Goal: Find specific page/section: Find specific page/section

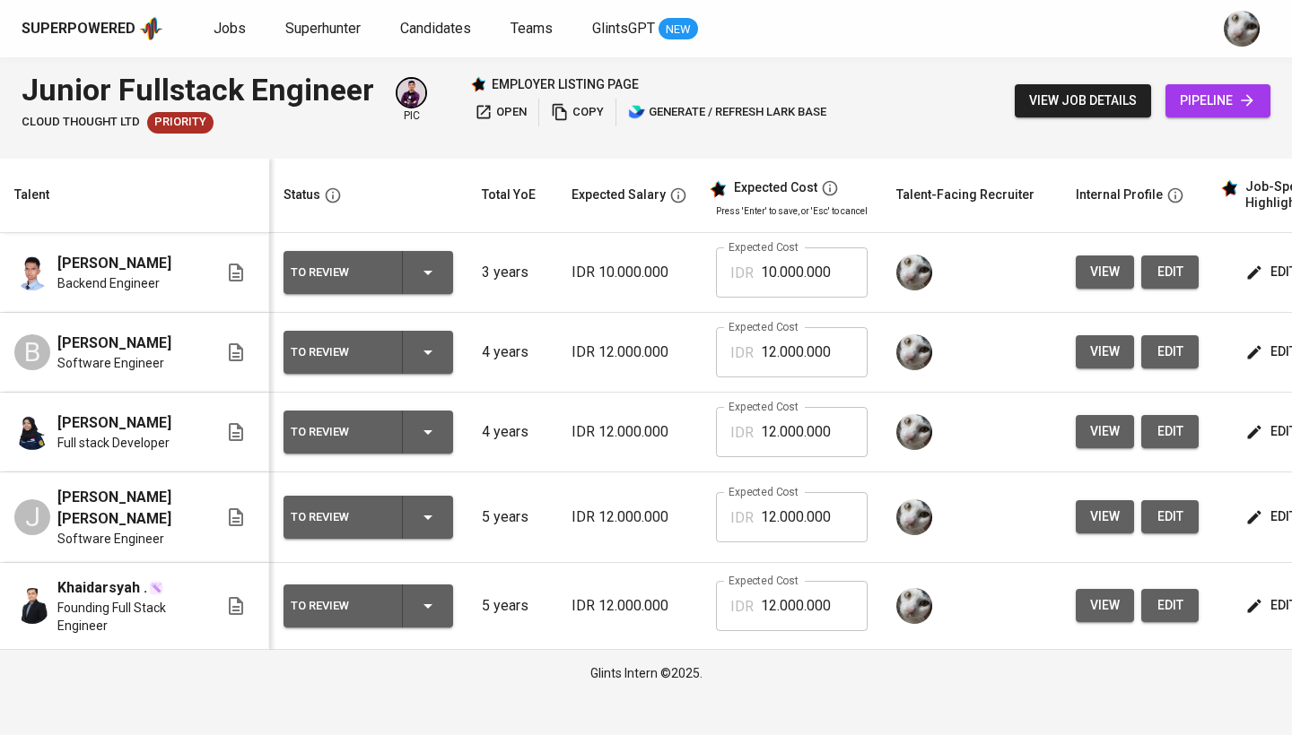
scroll to position [0, 239]
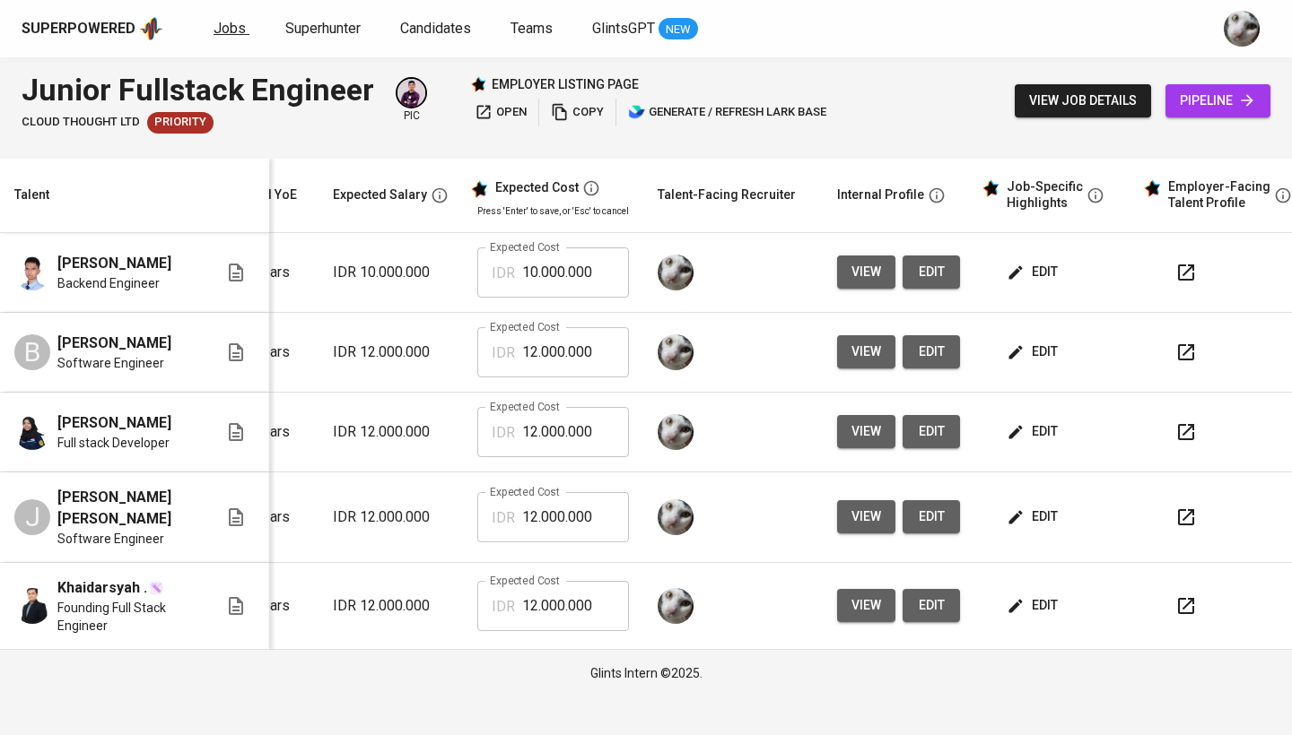
click at [217, 20] on span "Jobs" at bounding box center [229, 28] width 32 height 17
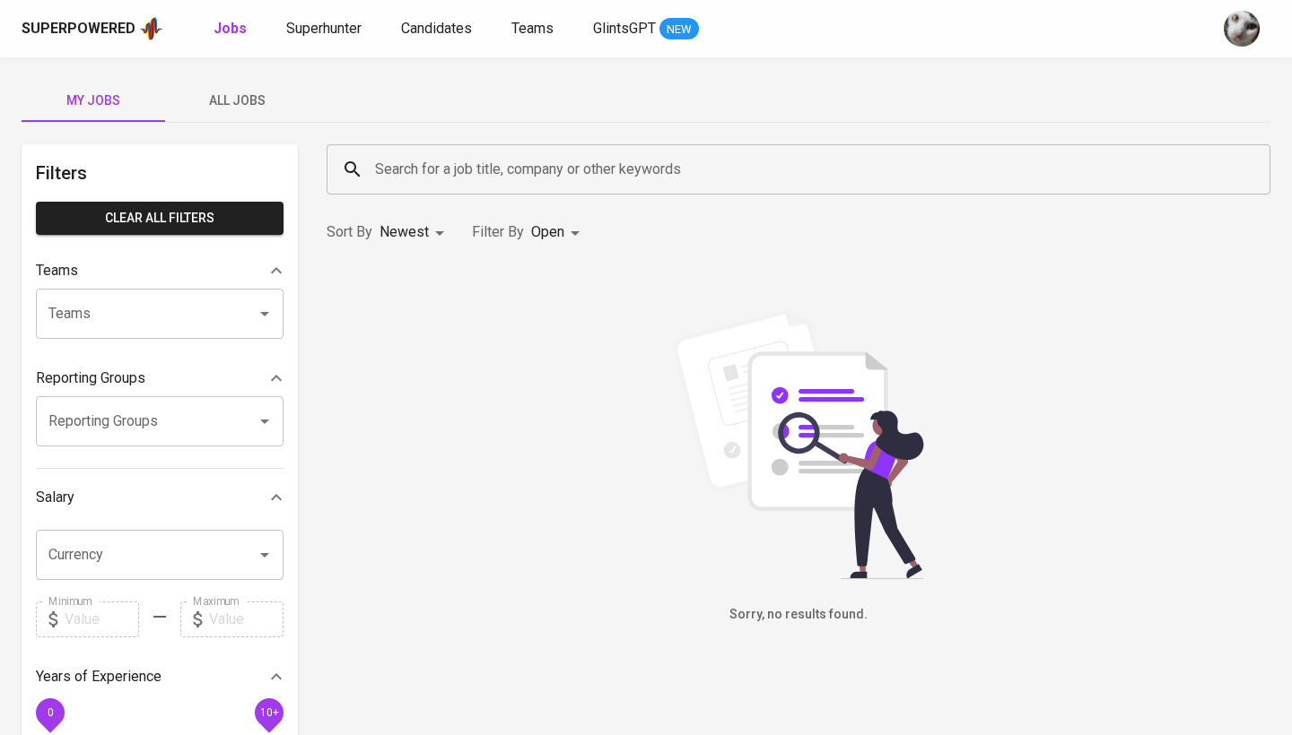
click at [229, 91] on span "All Jobs" at bounding box center [237, 101] width 122 height 22
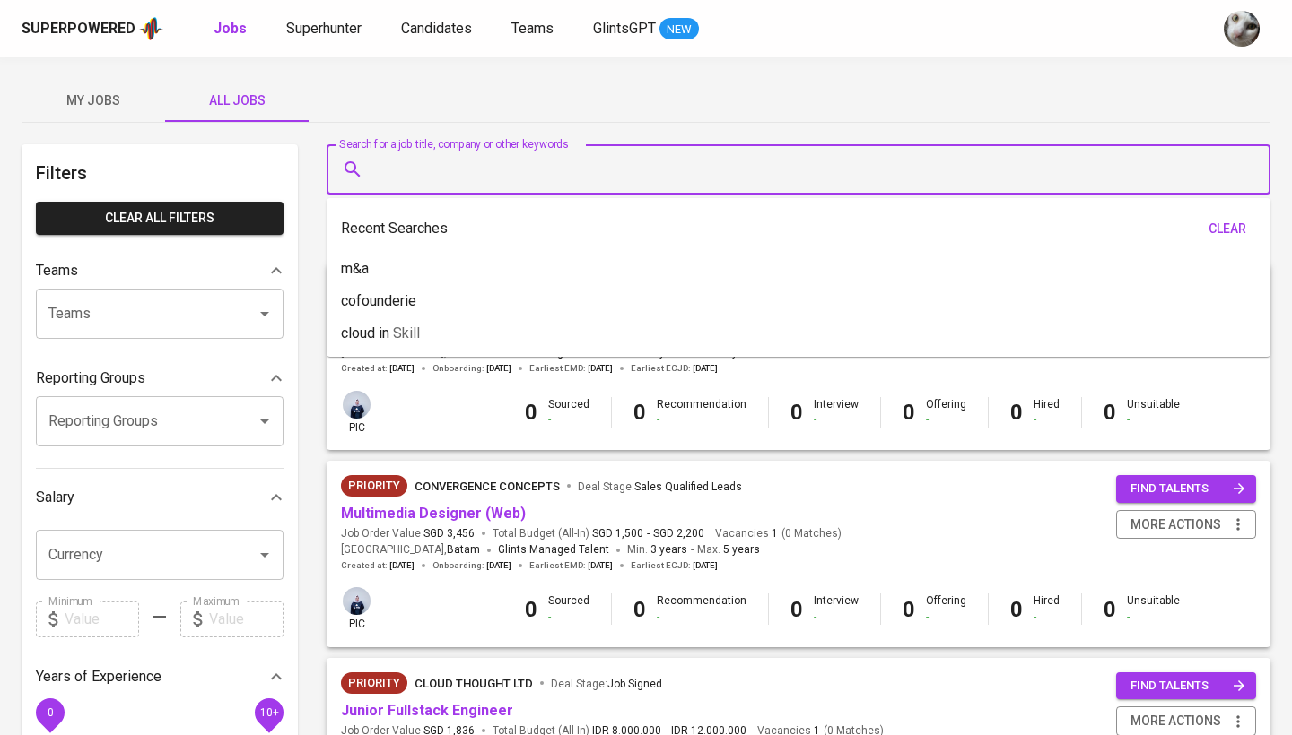
click at [390, 161] on input "Search for a job title, company or other keywords" at bounding box center [802, 169] width 865 height 34
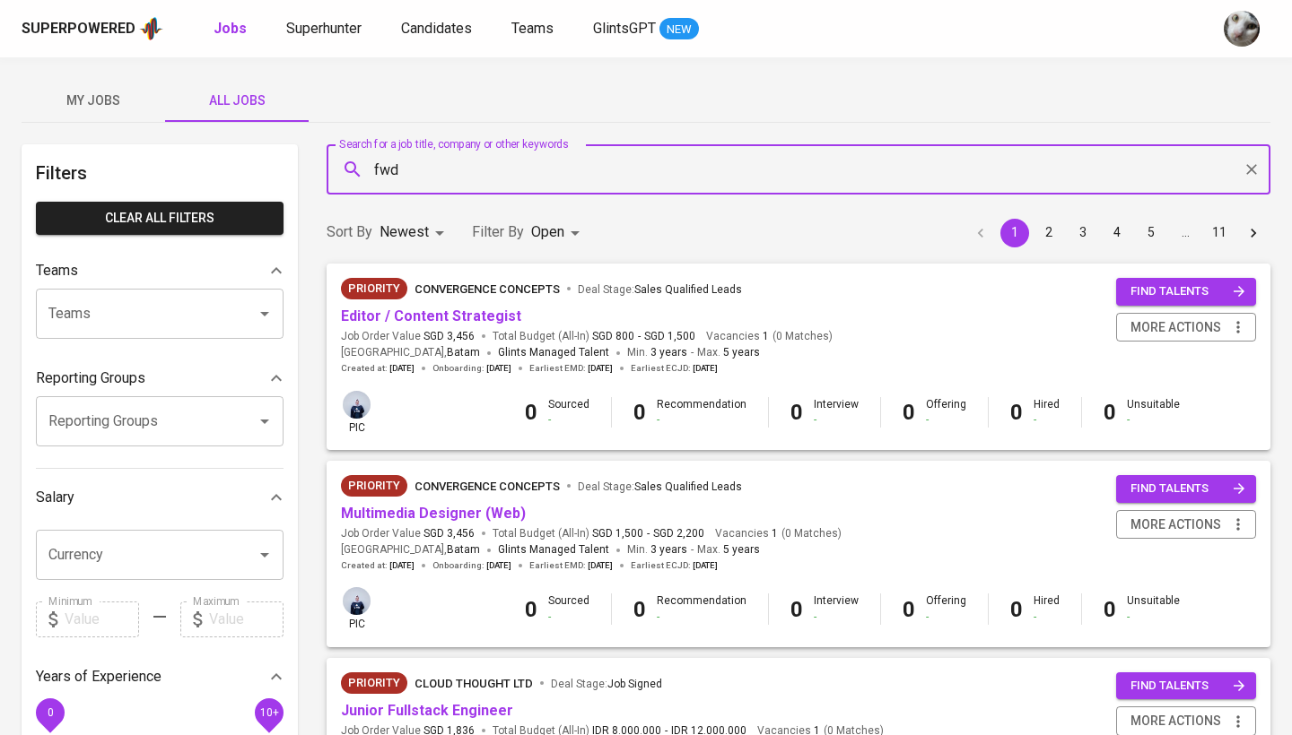
type input "fwd"
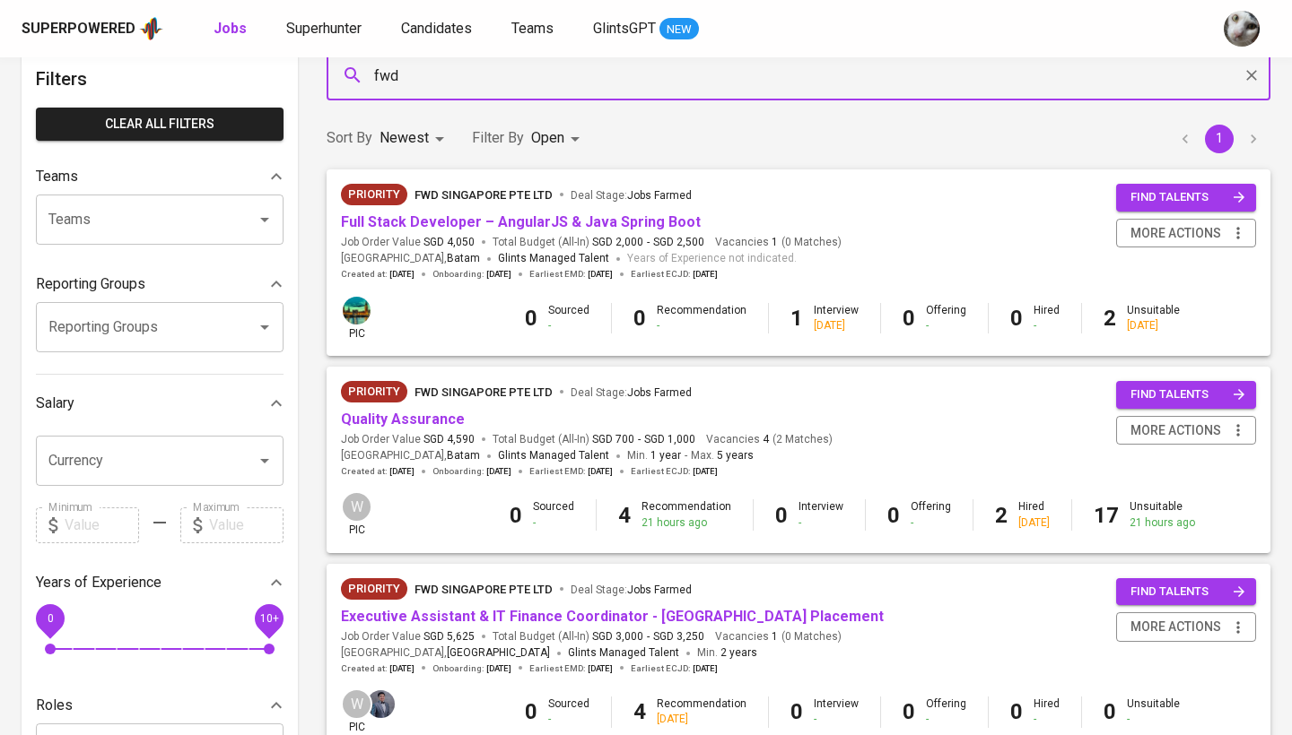
scroll to position [294, 0]
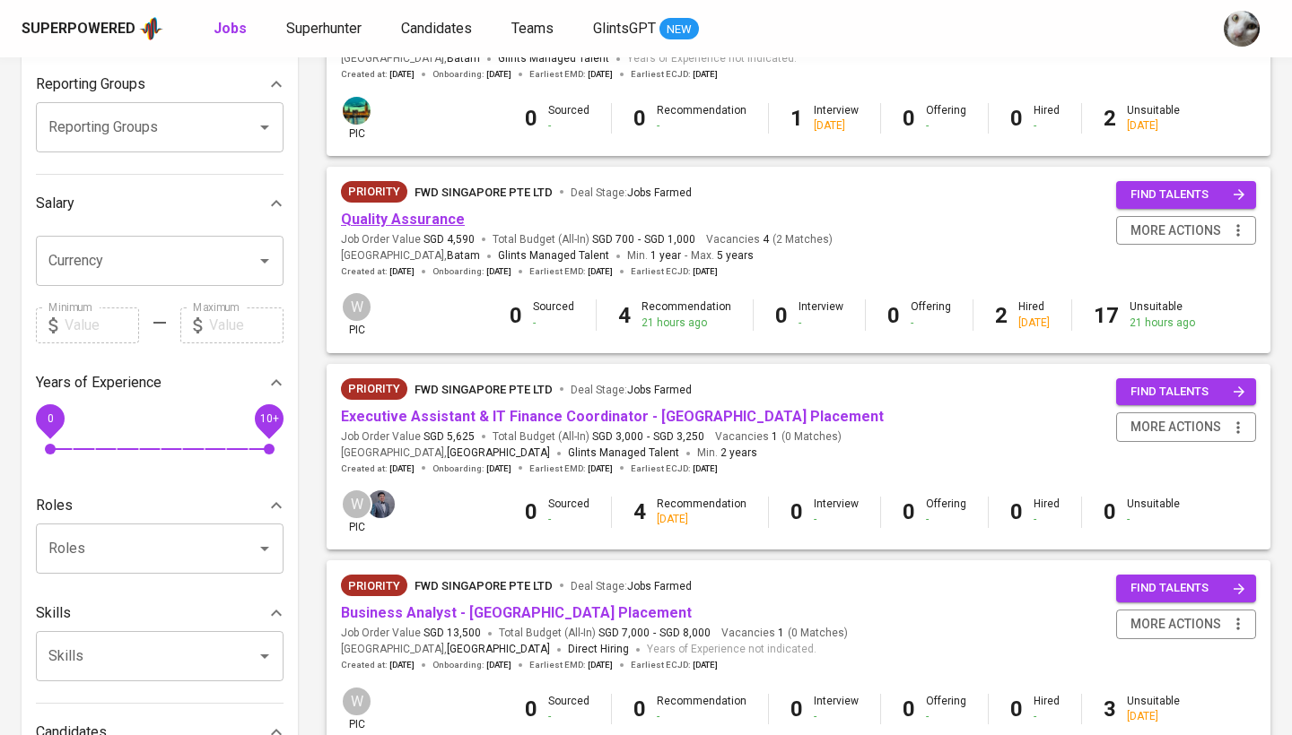
click at [409, 211] on link "Quality Assurance" at bounding box center [403, 219] width 124 height 17
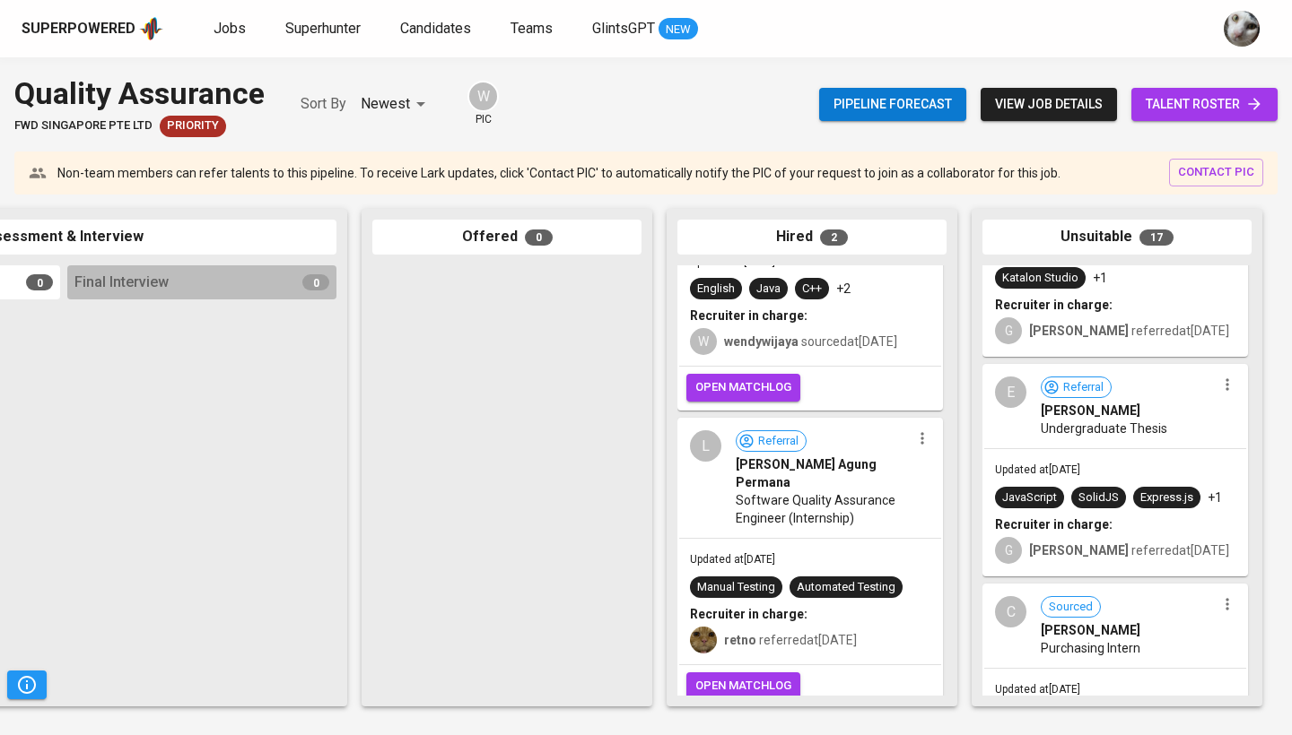
scroll to position [397, 0]
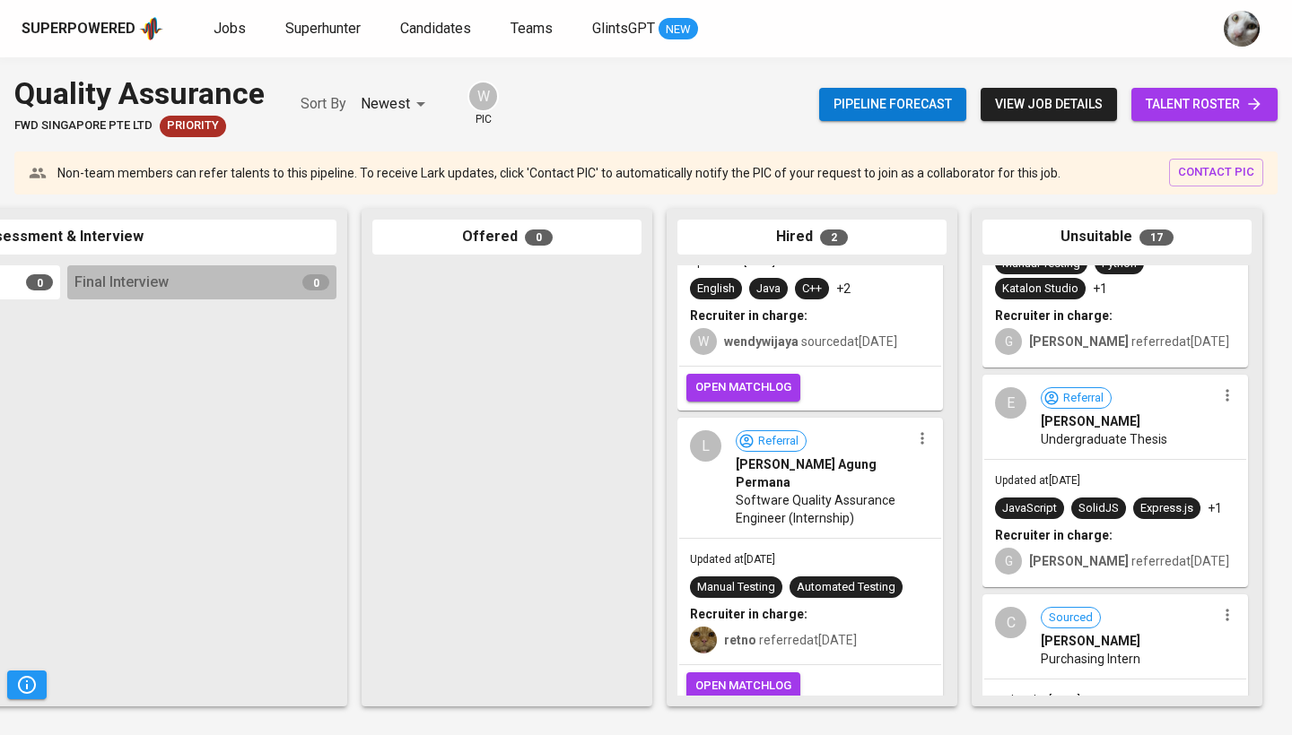
click at [1017, 396] on div "E" at bounding box center [1010, 402] width 31 height 31
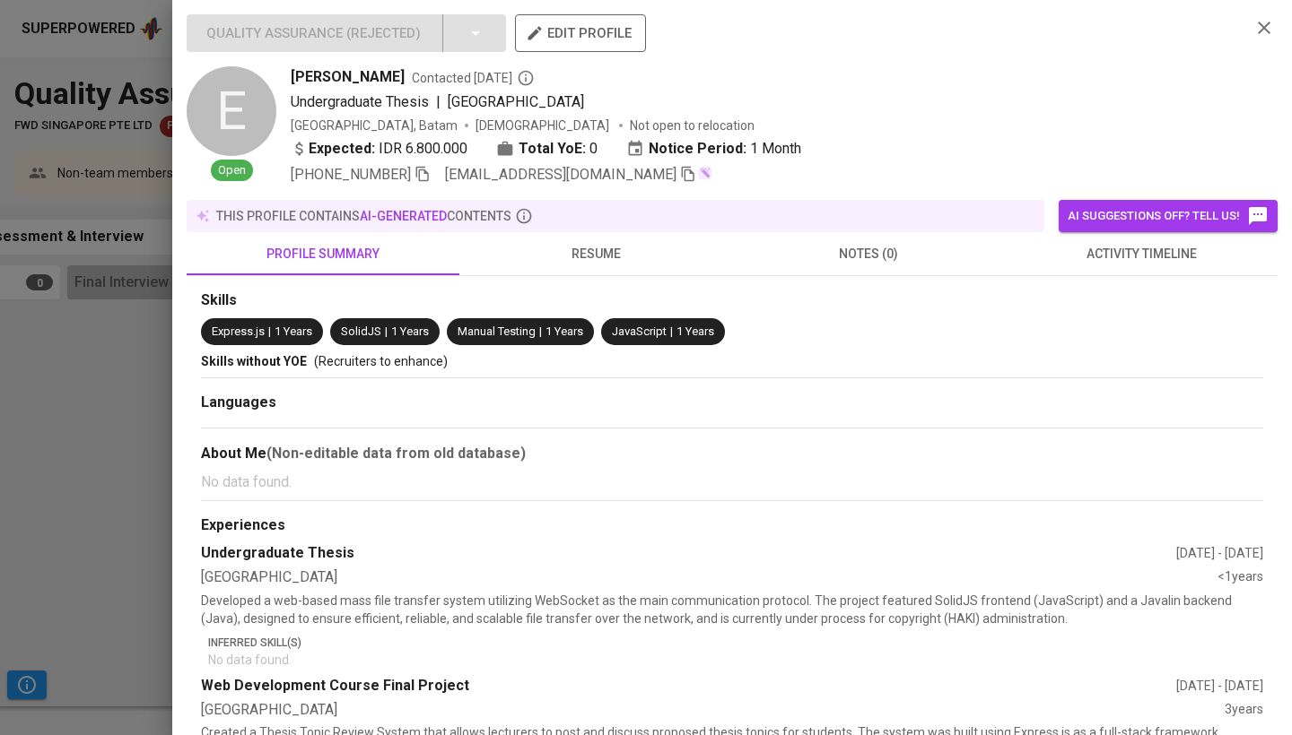
click at [1046, 266] on button "activity timeline" at bounding box center [1141, 253] width 273 height 43
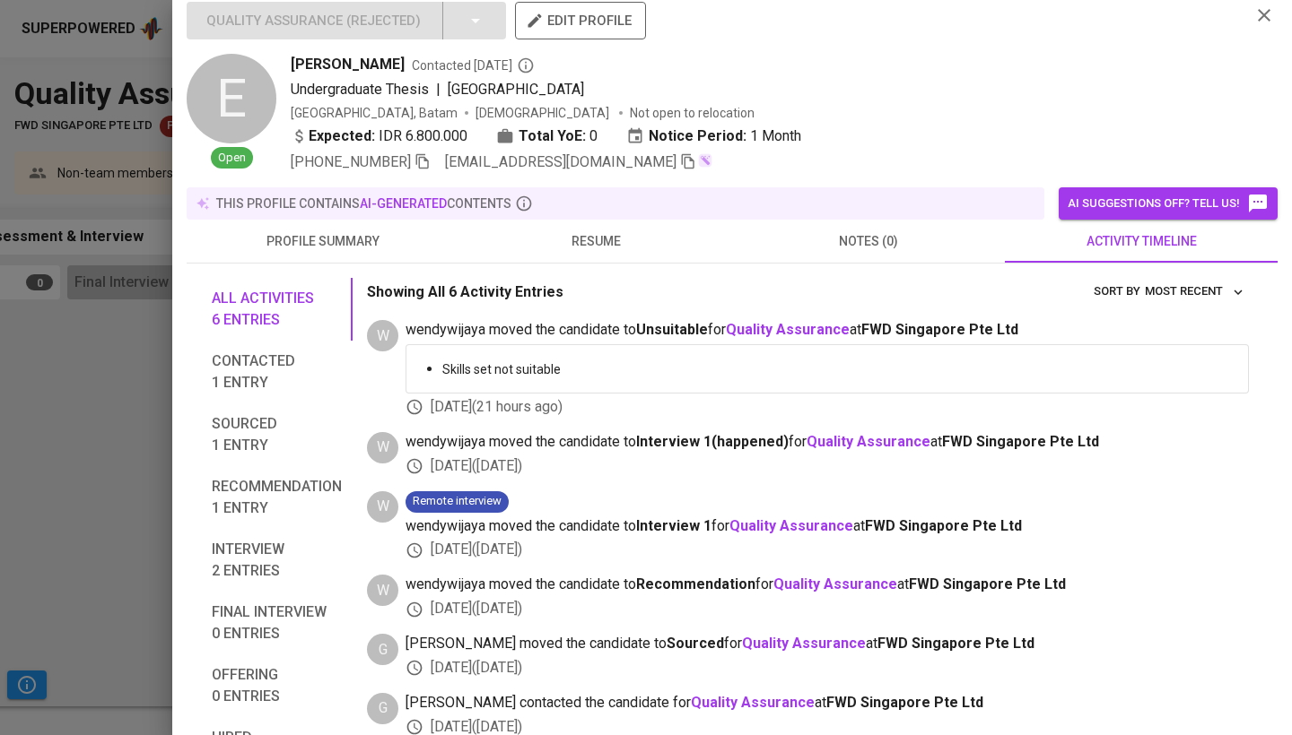
scroll to position [0, 0]
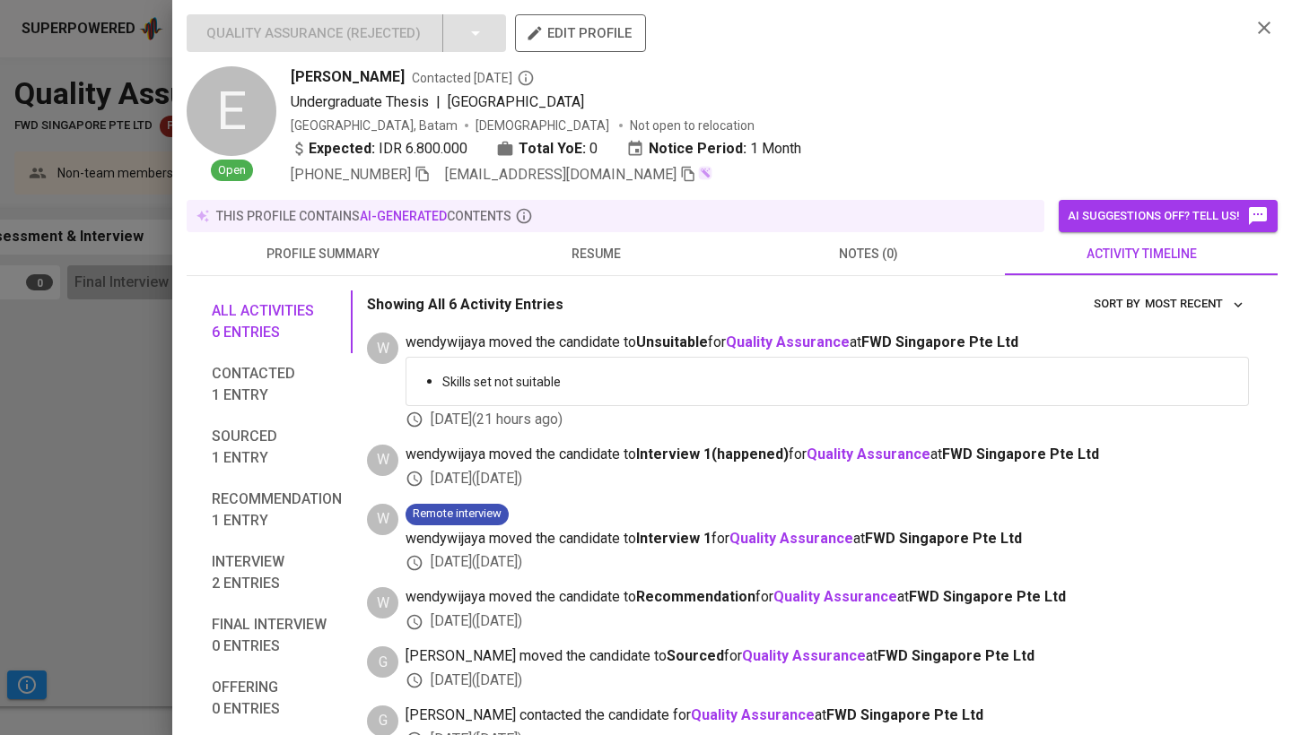
click at [418, 248] on span "profile summary" at bounding box center [322, 254] width 251 height 22
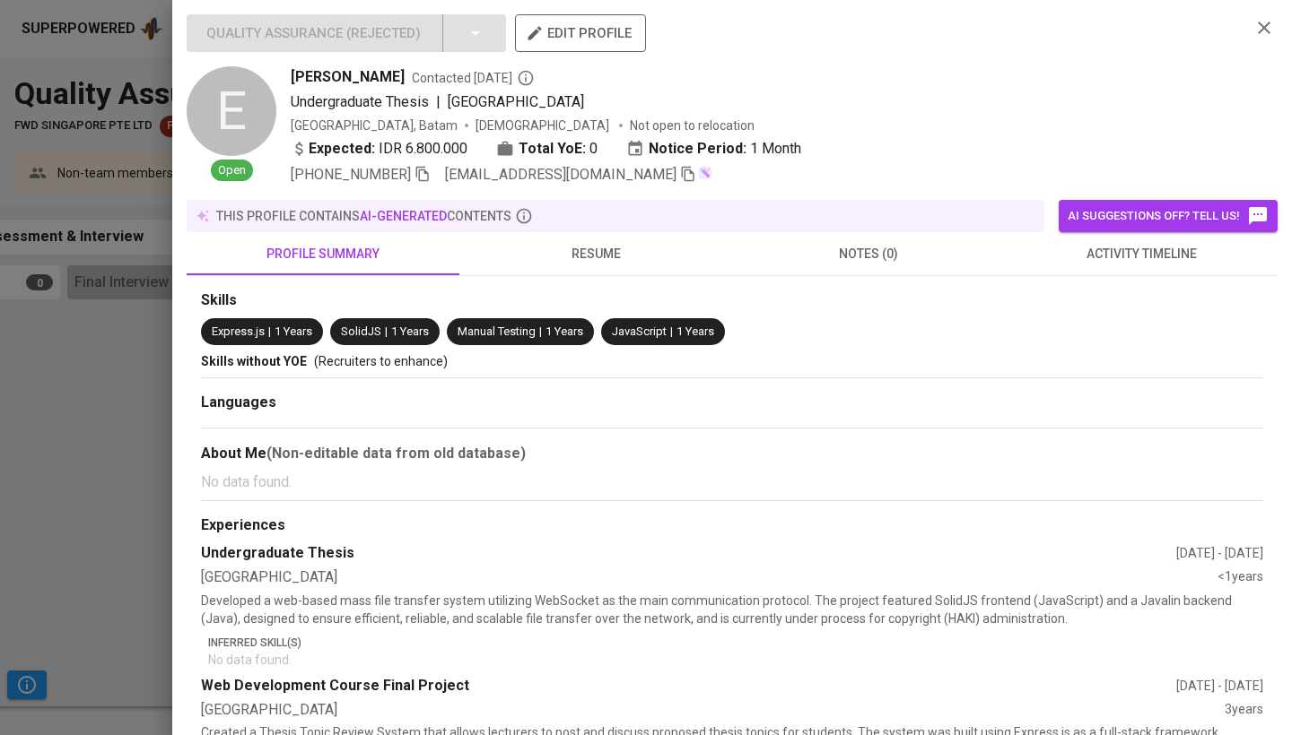
scroll to position [66, 0]
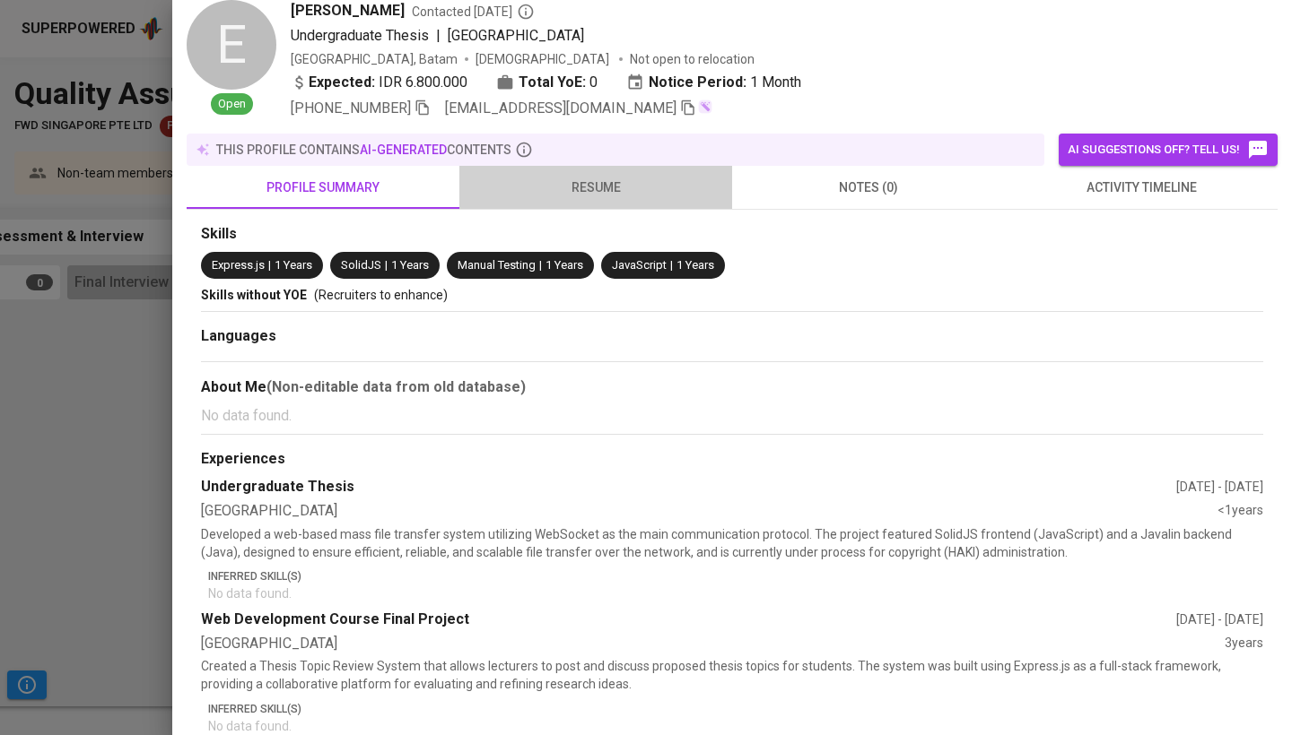
click at [649, 187] on span "resume" at bounding box center [595, 188] width 251 height 22
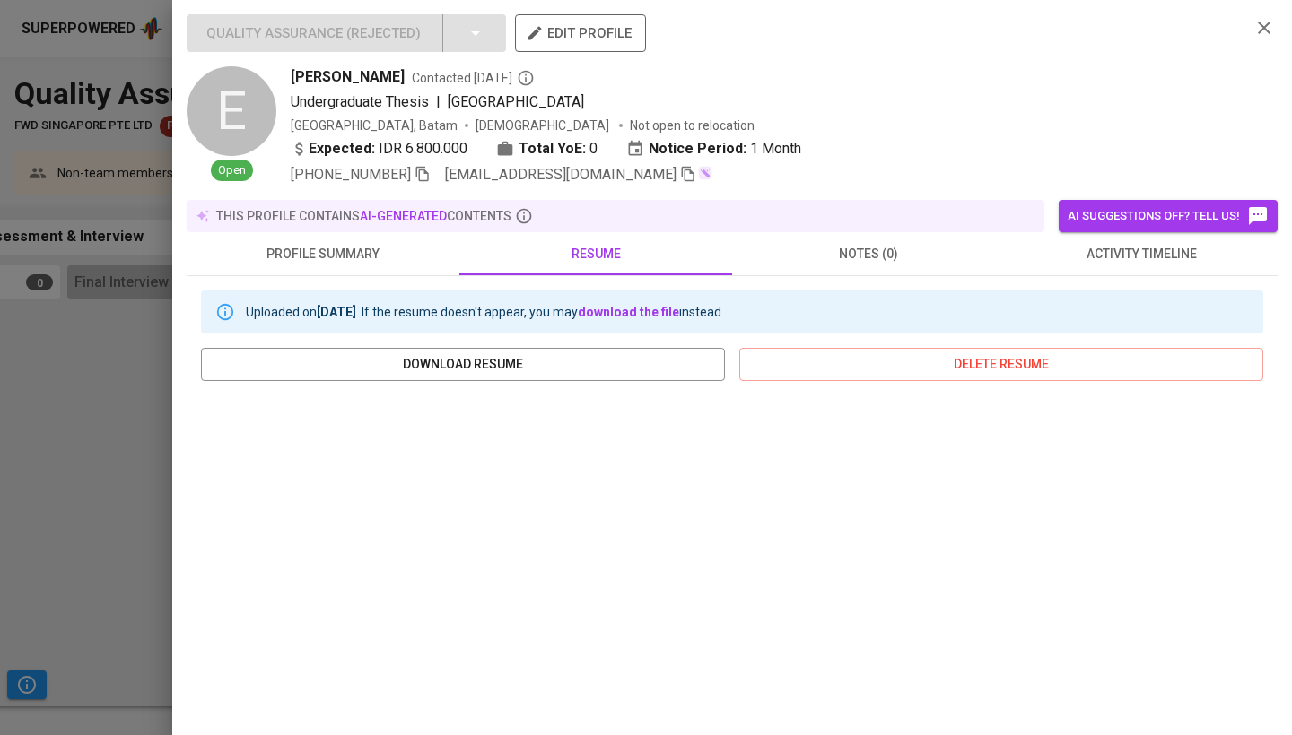
scroll to position [0, 0]
